Goal: Task Accomplishment & Management: Manage account settings

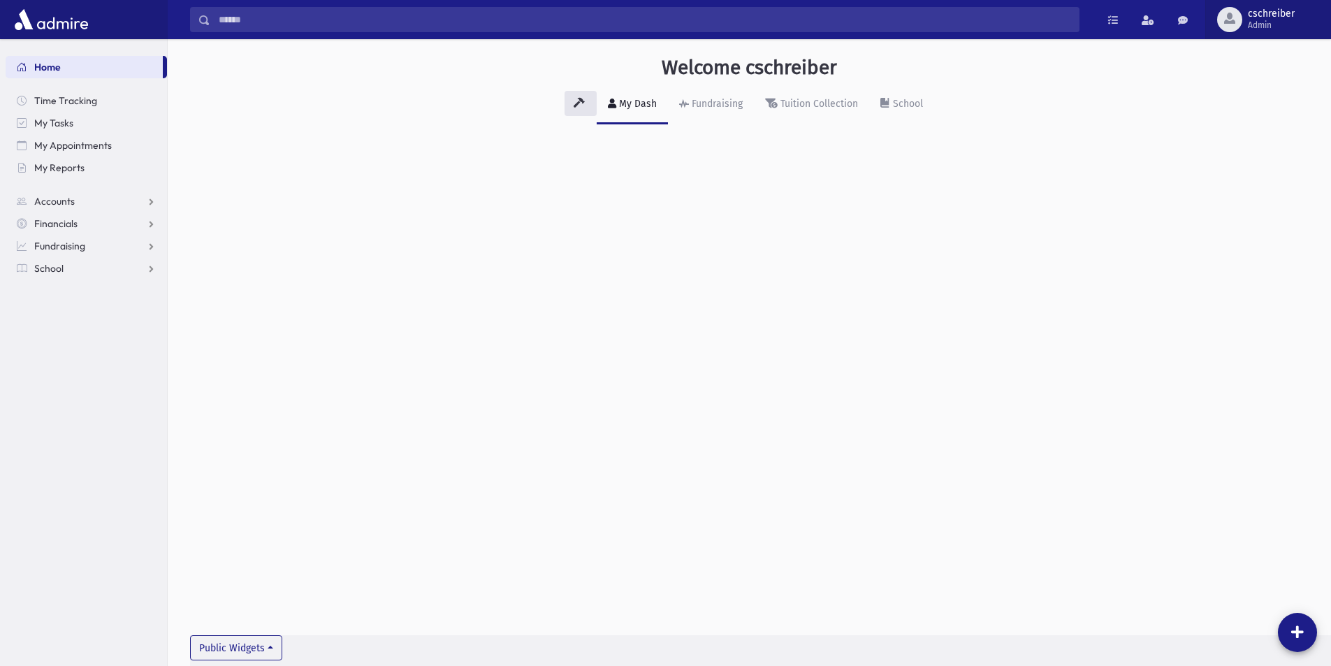
click at [1251, 23] on span "Admin" at bounding box center [1271, 25] width 47 height 11
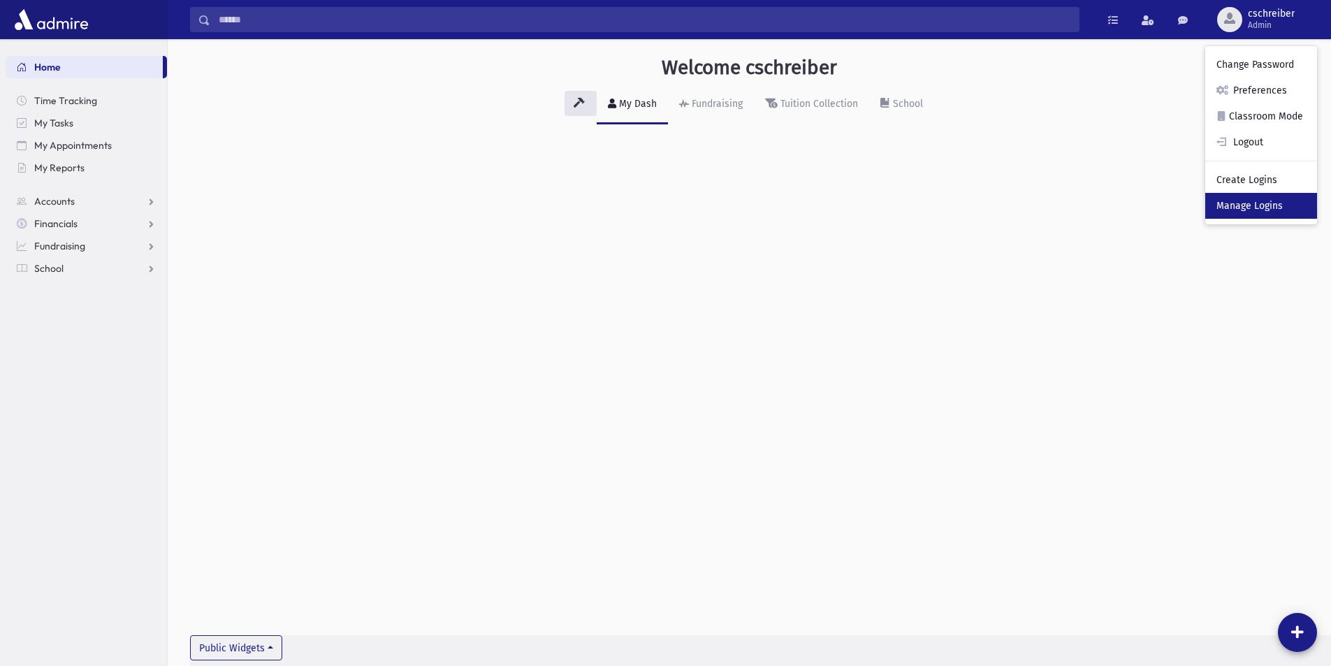
click at [1261, 205] on link "Manage Logins" at bounding box center [1261, 206] width 112 height 26
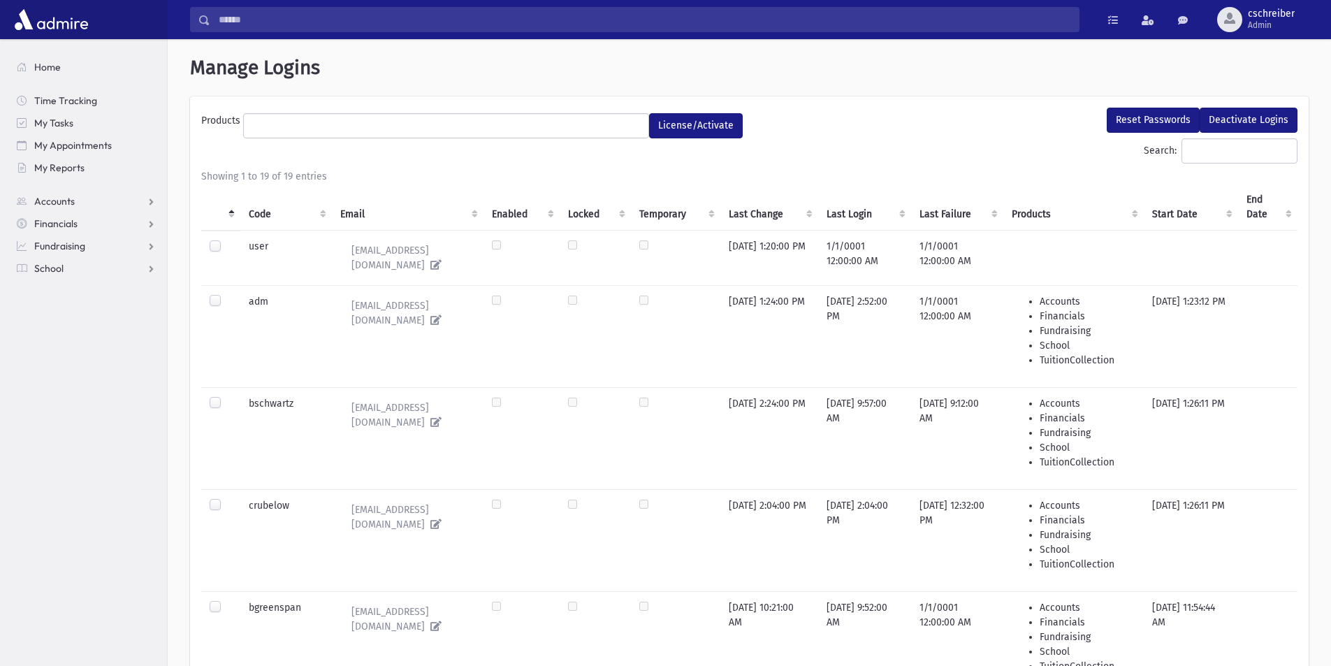
select select
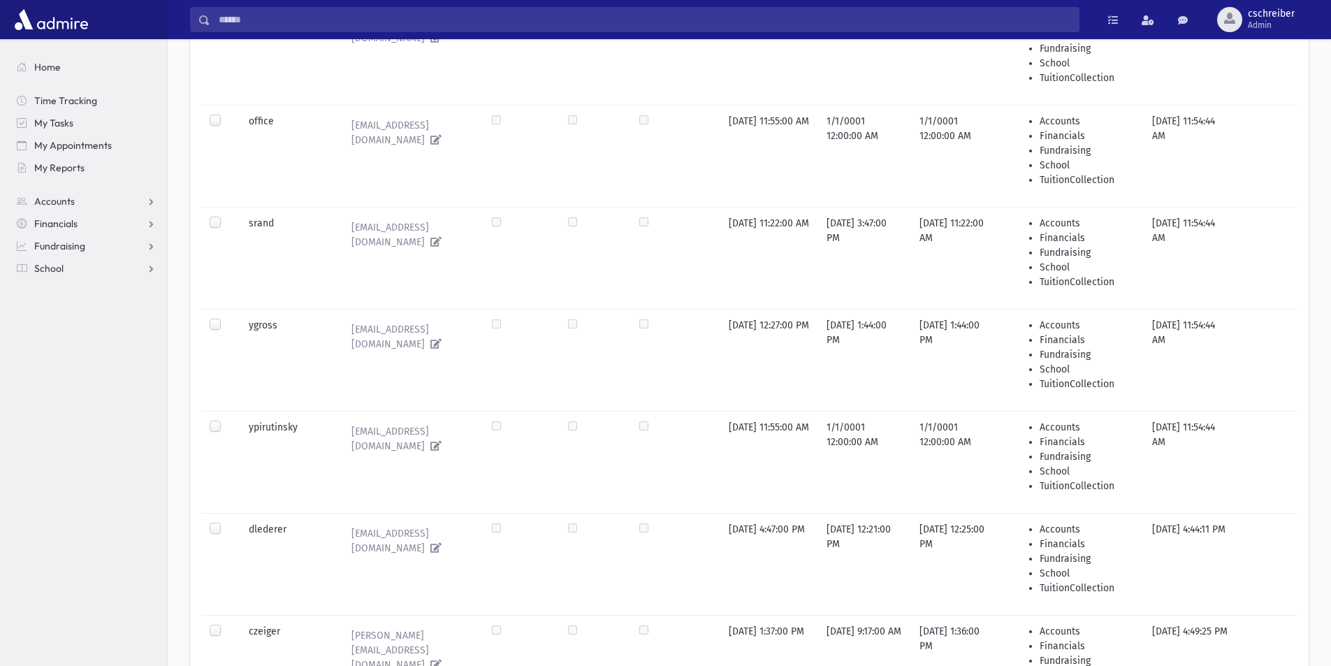
scroll to position [1328, 0]
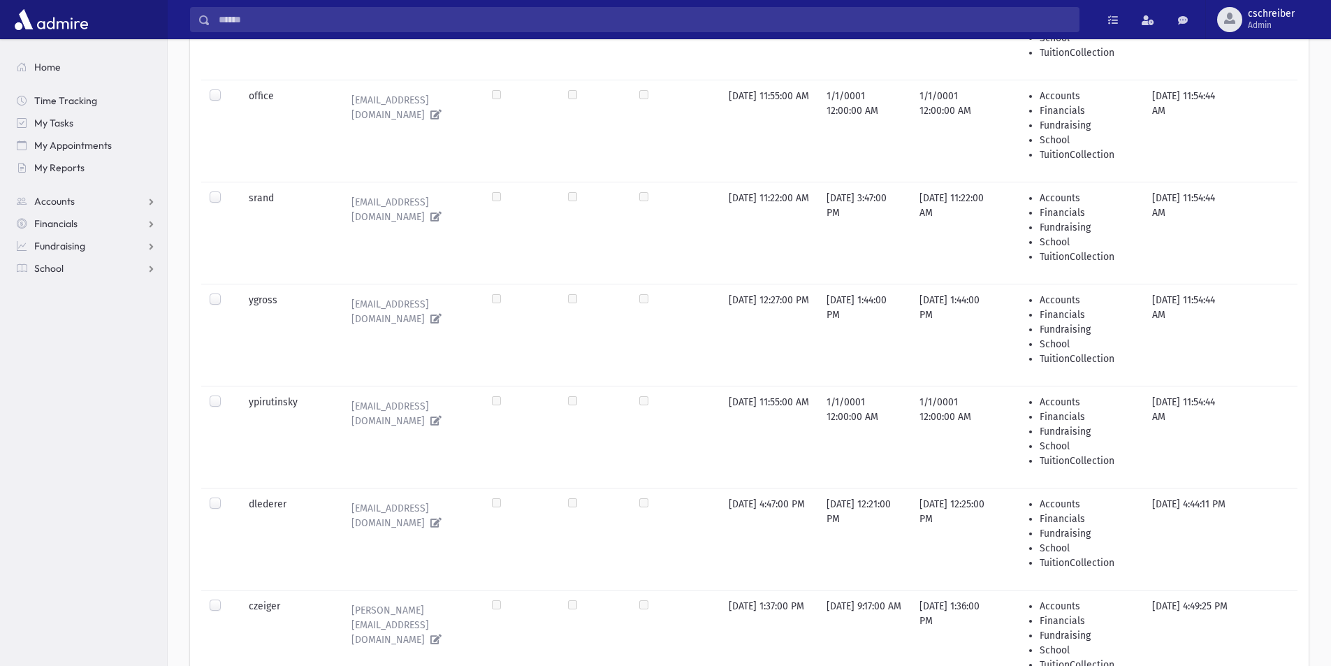
click at [226, 497] on label at bounding box center [226, 497] width 0 height 0
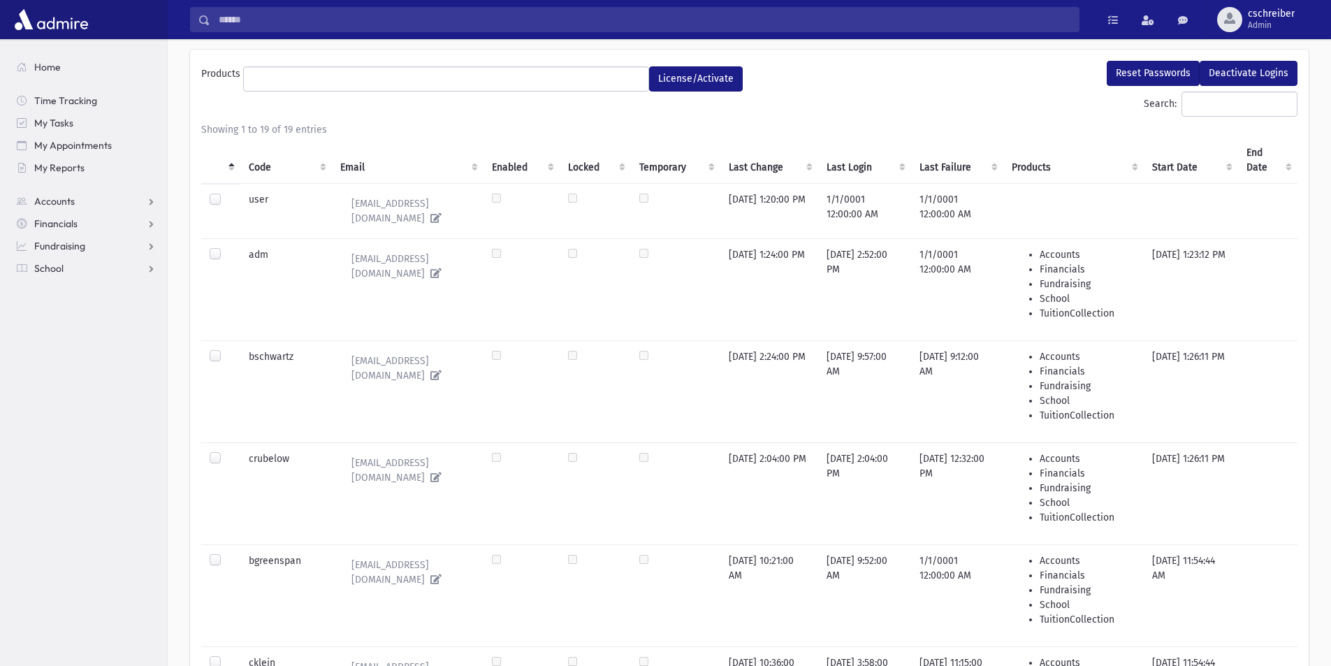
scroll to position [0, 0]
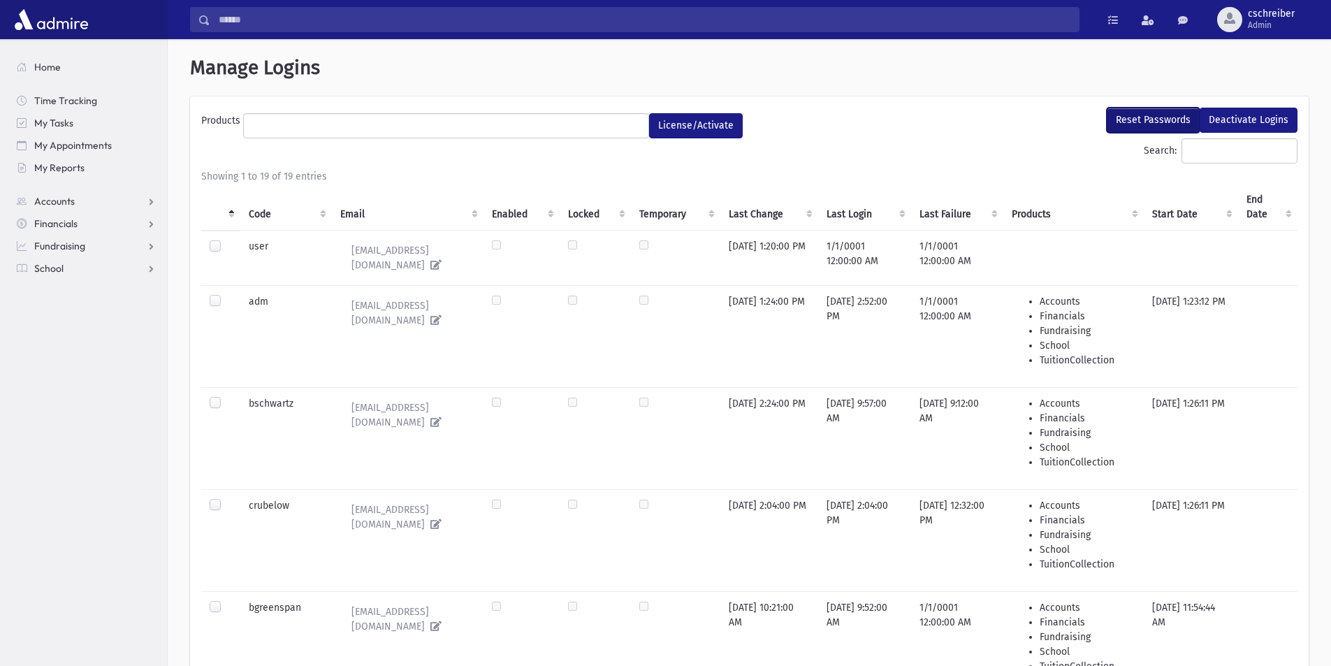
click at [1155, 115] on button "Reset Passwords" at bounding box center [1153, 120] width 93 height 25
select select
